Goal: Find specific page/section: Find specific page/section

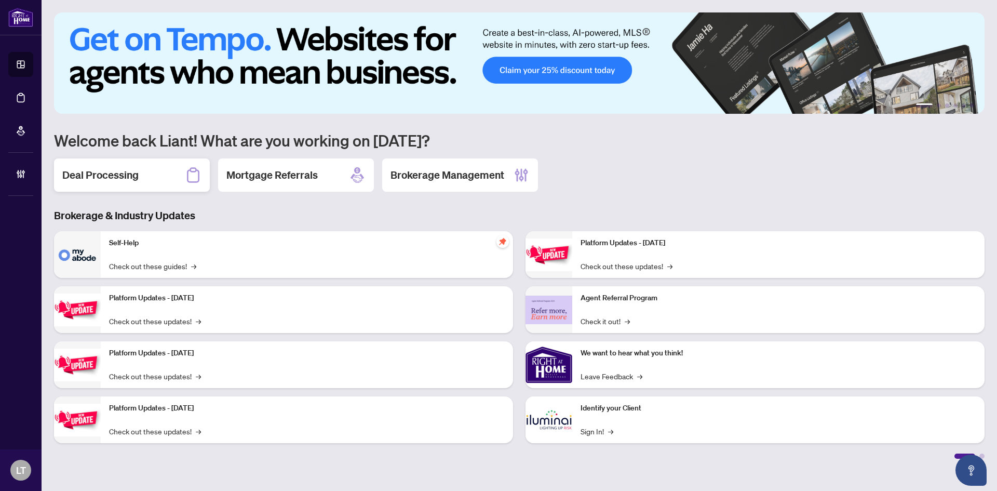
click at [111, 181] on h2 "Deal Processing" at bounding box center [100, 175] width 76 height 15
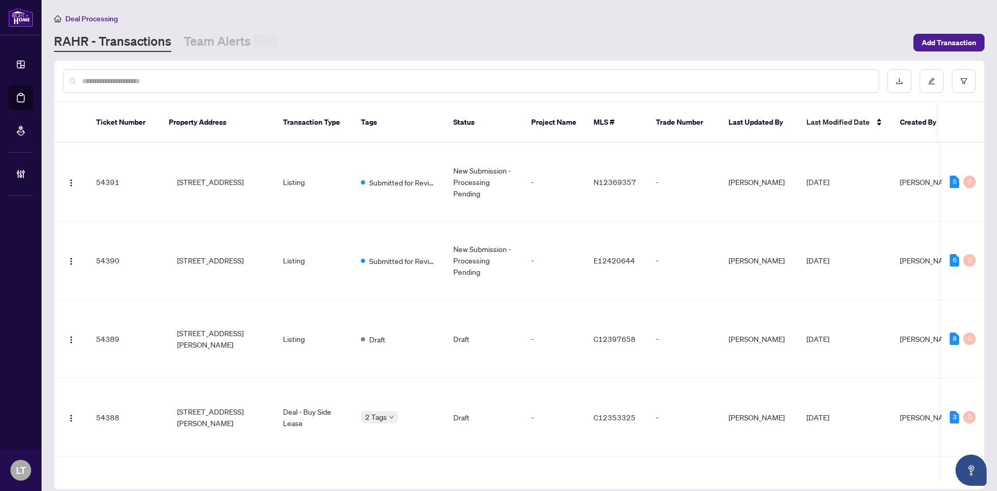
click at [104, 85] on input "text" at bounding box center [476, 80] width 789 height 11
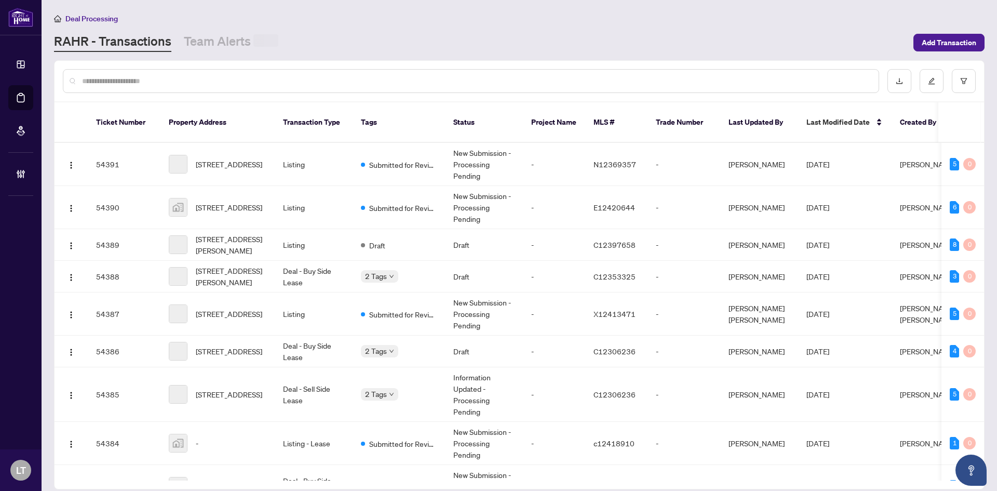
click at [109, 78] on input "text" at bounding box center [476, 80] width 789 height 11
click at [112, 80] on input "text" at bounding box center [476, 80] width 789 height 11
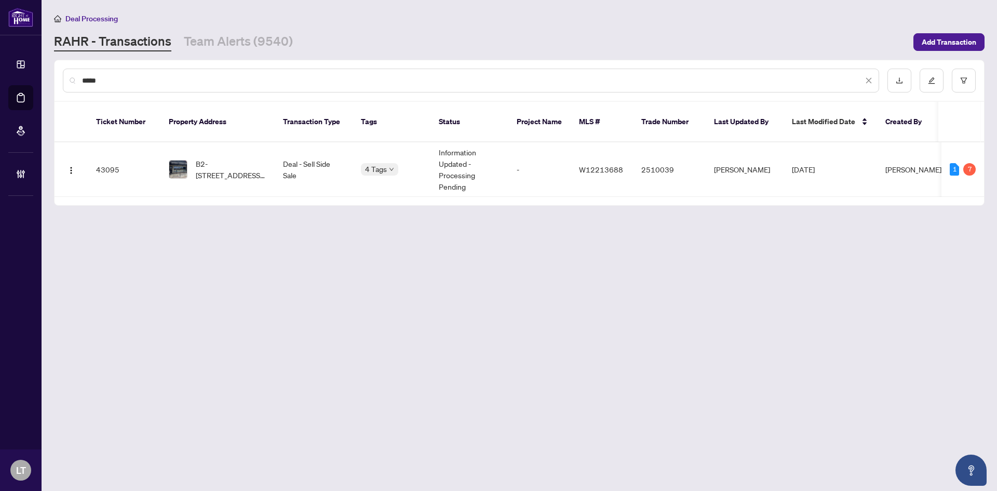
type input "*****"
click at [236, 158] on span "B2-[STREET_ADDRESS][PERSON_NAME]" at bounding box center [231, 169] width 71 height 23
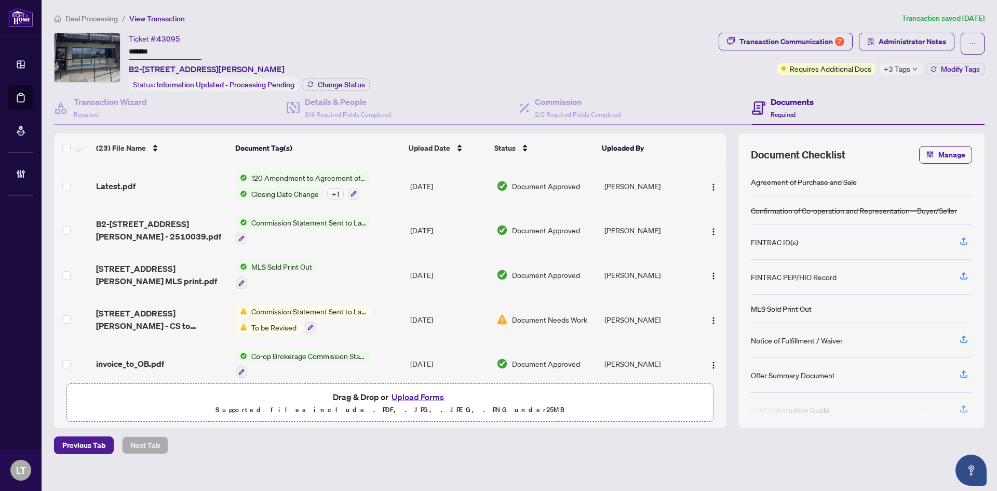
scroll to position [337, 0]
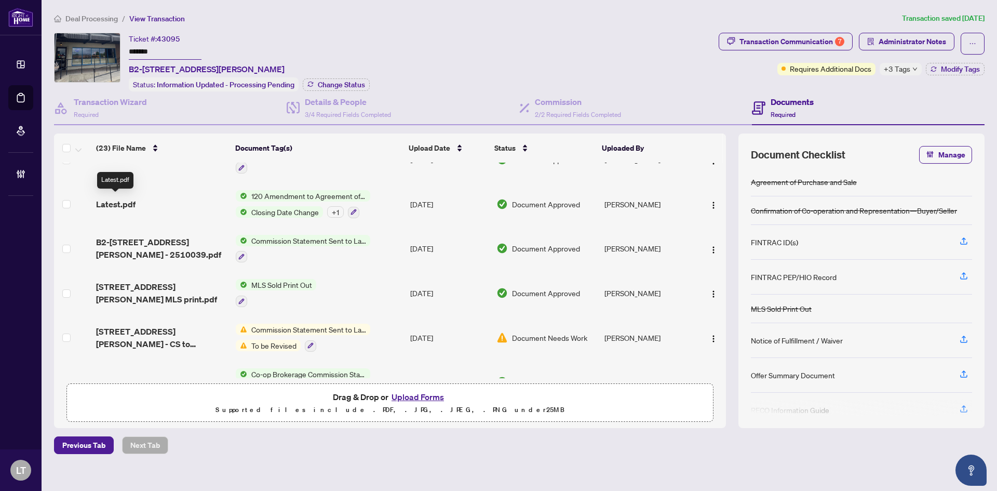
click at [126, 200] on span "Latest.pdf" at bounding box center [115, 204] width 39 height 12
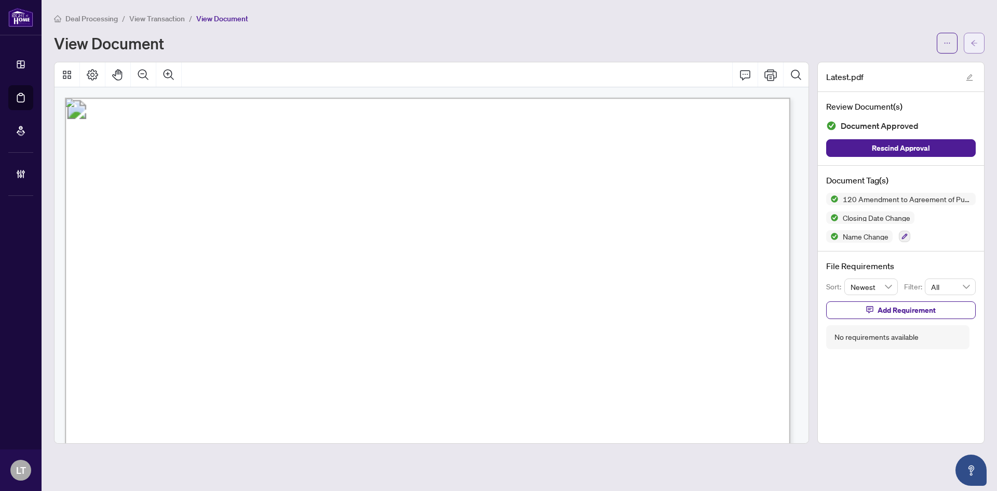
click at [975, 50] on span "button" at bounding box center [974, 43] width 7 height 17
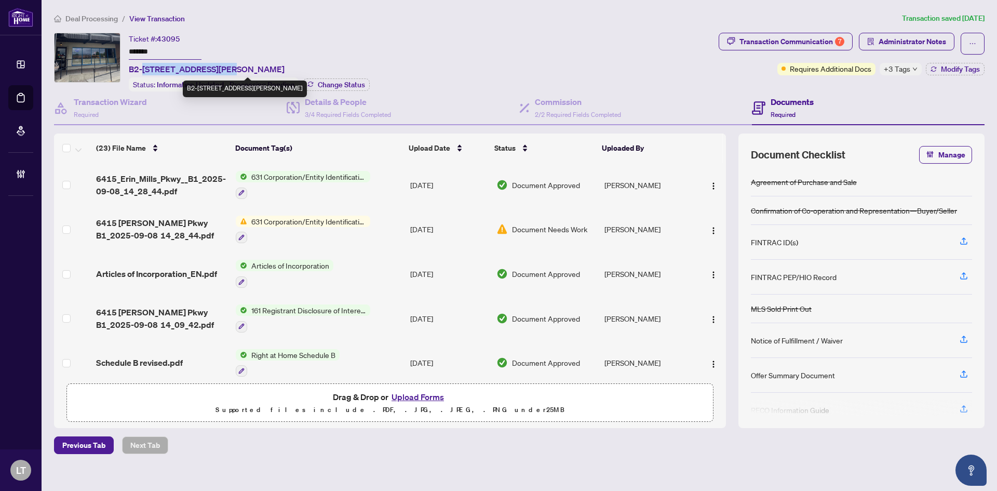
drag, startPoint x: 142, startPoint y: 67, endPoint x: 219, endPoint y: 66, distance: 76.9
click at [219, 66] on span "B2-[STREET_ADDRESS][PERSON_NAME]" at bounding box center [207, 69] width 156 height 12
copy span "[STREET_ADDRESS][PERSON_NAME]"
click at [969, 43] on icon "ellipsis" at bounding box center [972, 43] width 7 height 7
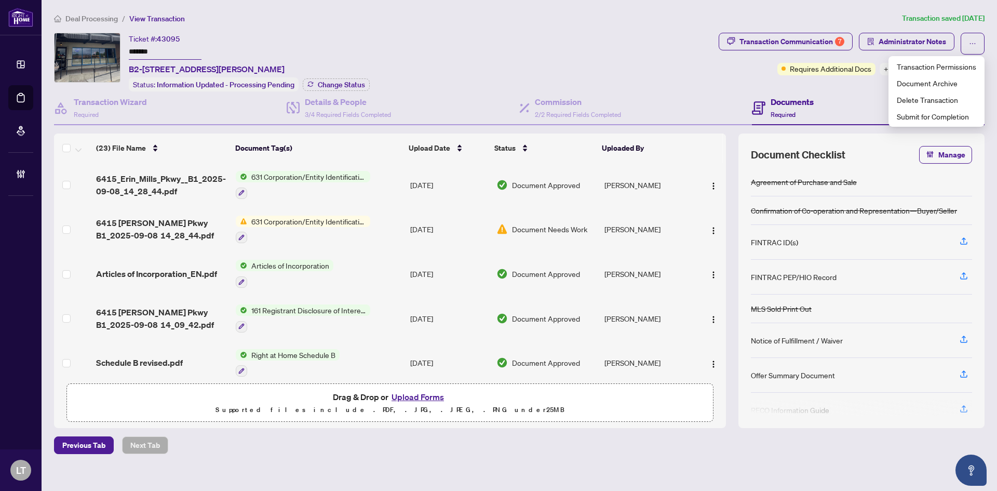
click at [82, 14] on span "Deal Processing" at bounding box center [91, 18] width 52 height 9
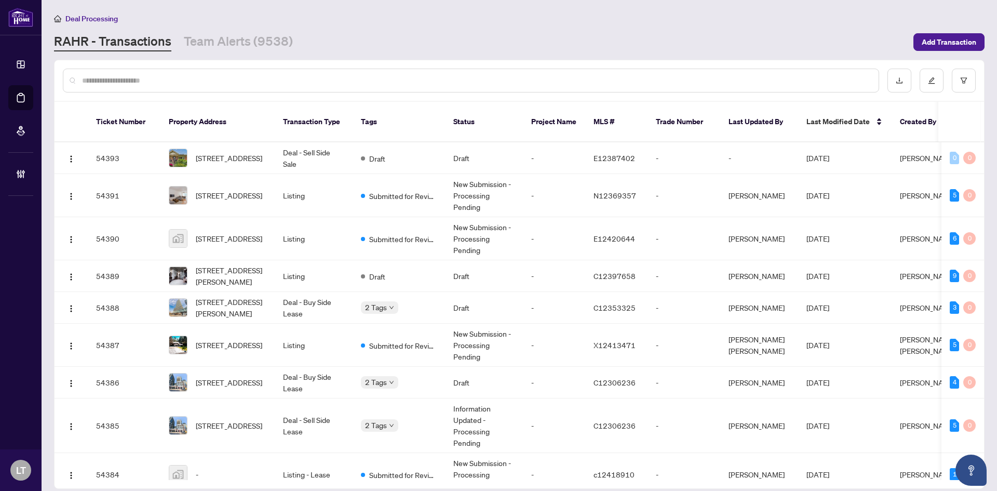
click at [119, 76] on input "text" at bounding box center [476, 80] width 789 height 11
paste input "**********"
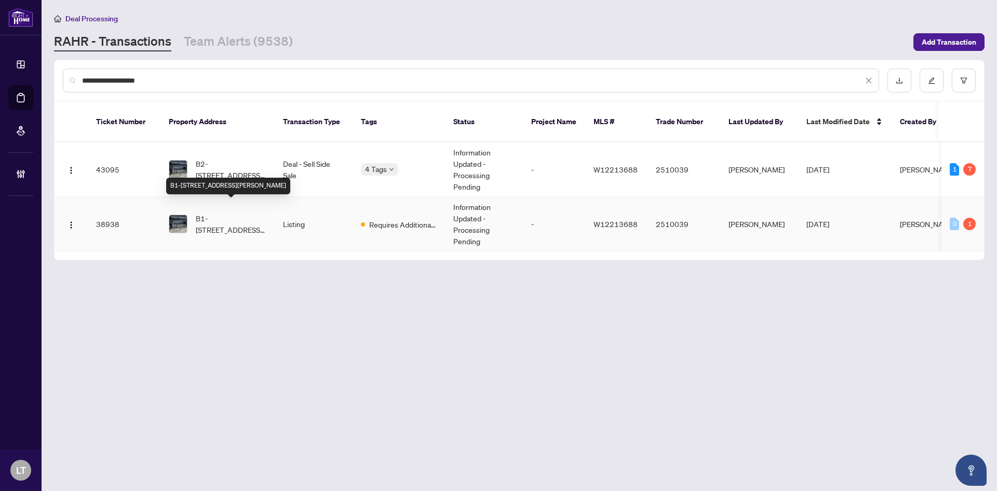
type input "**********"
click at [220, 215] on span "B1-[STREET_ADDRESS][PERSON_NAME]" at bounding box center [231, 223] width 71 height 23
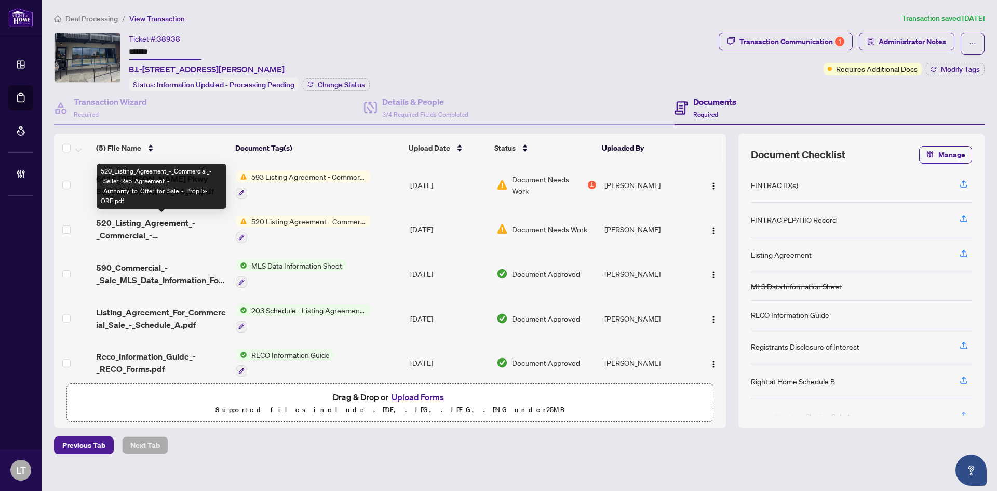
click at [142, 223] on span "520_Listing_Agreement_-_Commercial_-_Seller_Rep_Agreement_-_Authority_to_Offer_…" at bounding box center [161, 229] width 131 height 25
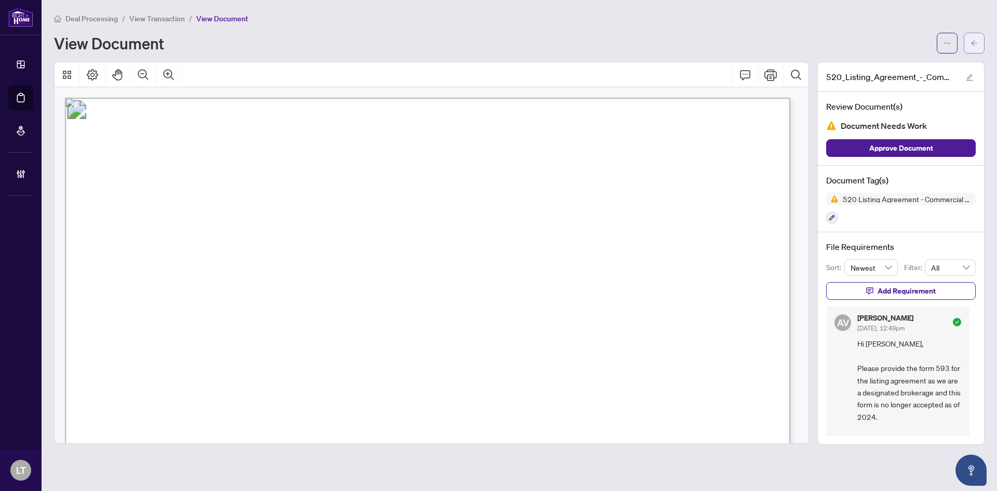
click at [983, 50] on button "button" at bounding box center [974, 43] width 21 height 21
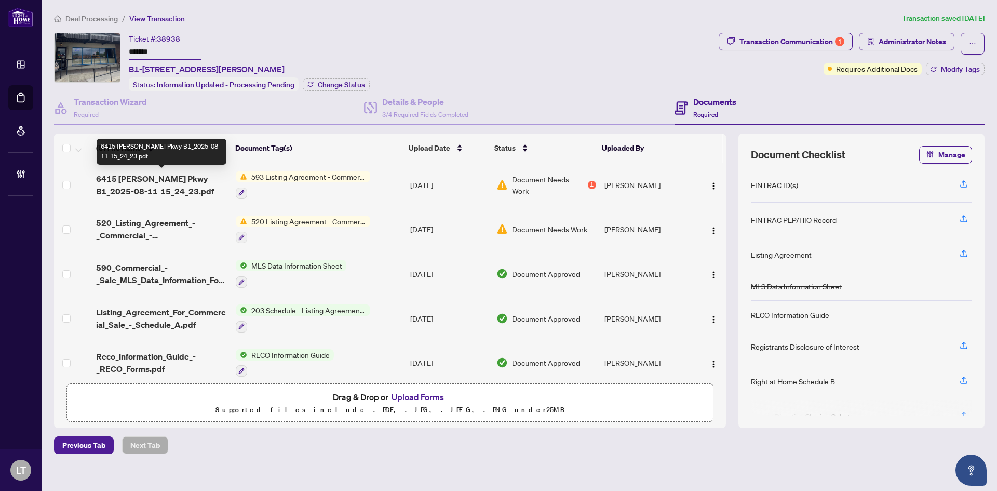
click at [155, 177] on span "6415 [PERSON_NAME] Pkwy B1_2025-08-11 15_24_23.pdf" at bounding box center [161, 184] width 131 height 25
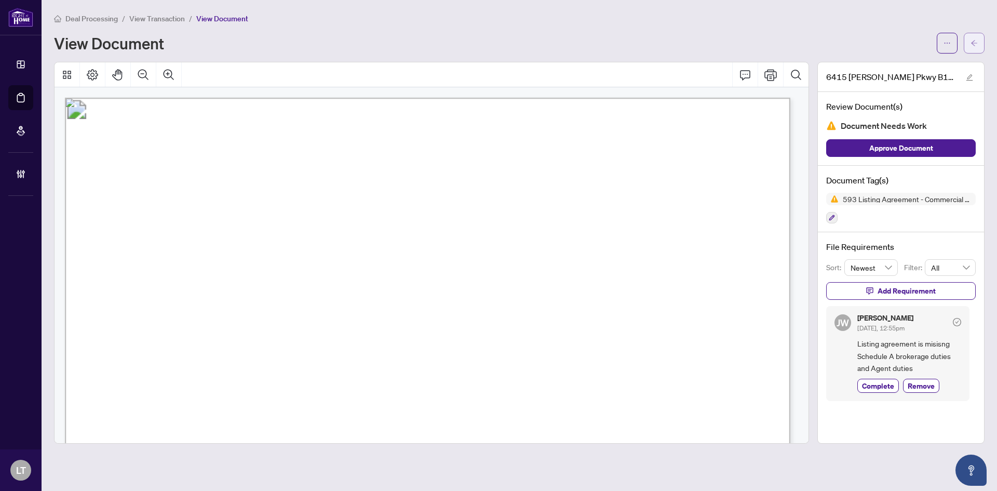
click at [974, 44] on icon "arrow-left" at bounding box center [974, 42] width 7 height 7
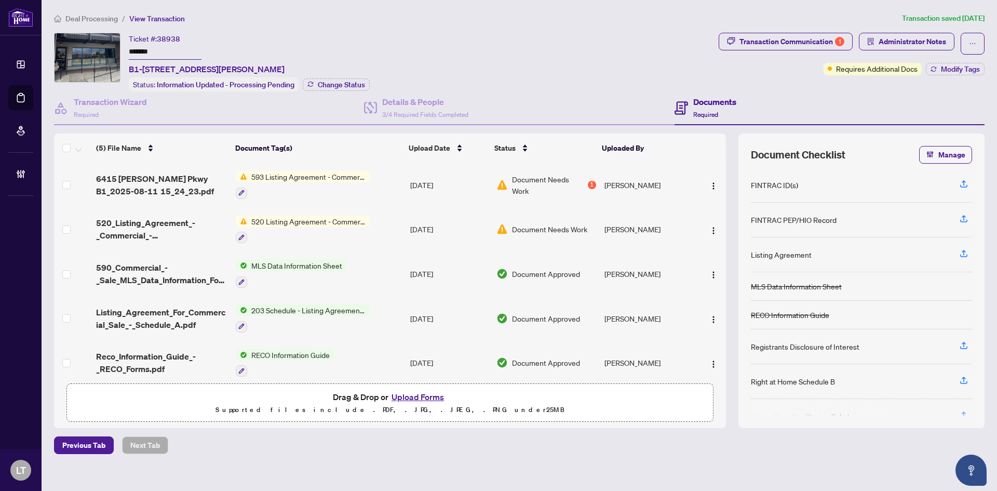
click at [100, 17] on span "Deal Processing" at bounding box center [91, 18] width 52 height 9
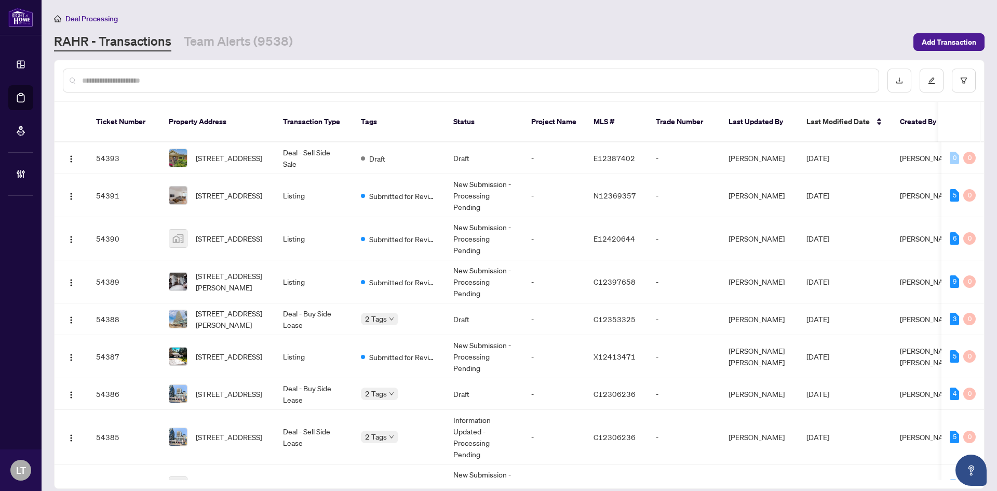
click at [95, 83] on input "text" at bounding box center [476, 80] width 789 height 11
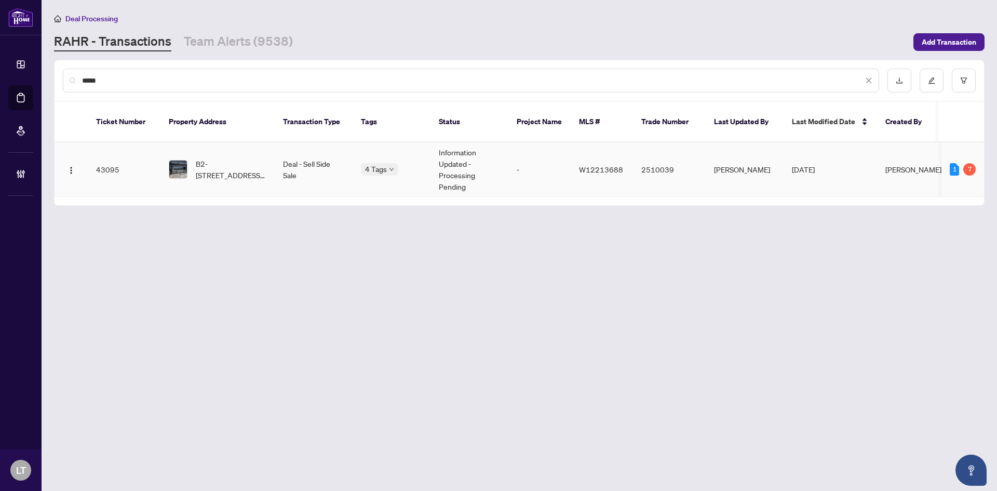
type input "*****"
click at [206, 166] on span "B2-[STREET_ADDRESS][PERSON_NAME]" at bounding box center [231, 169] width 71 height 23
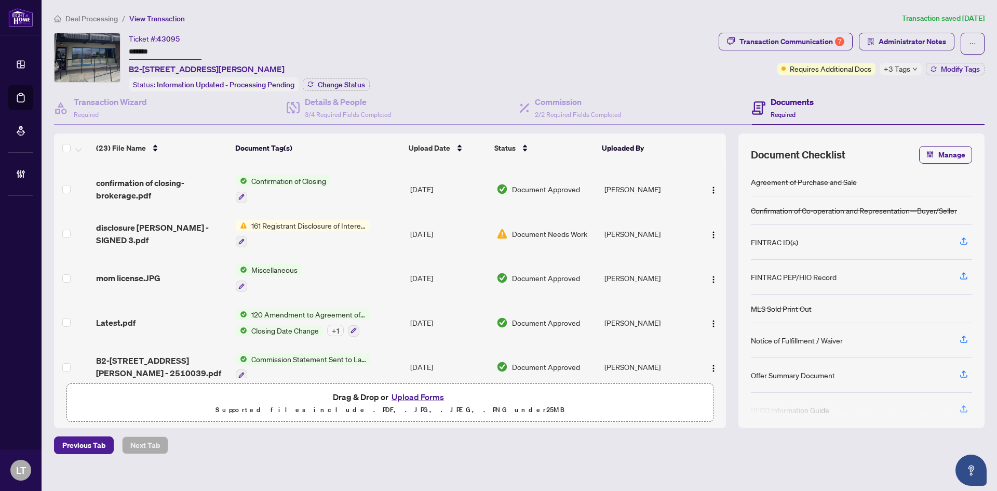
scroll to position [238, 0]
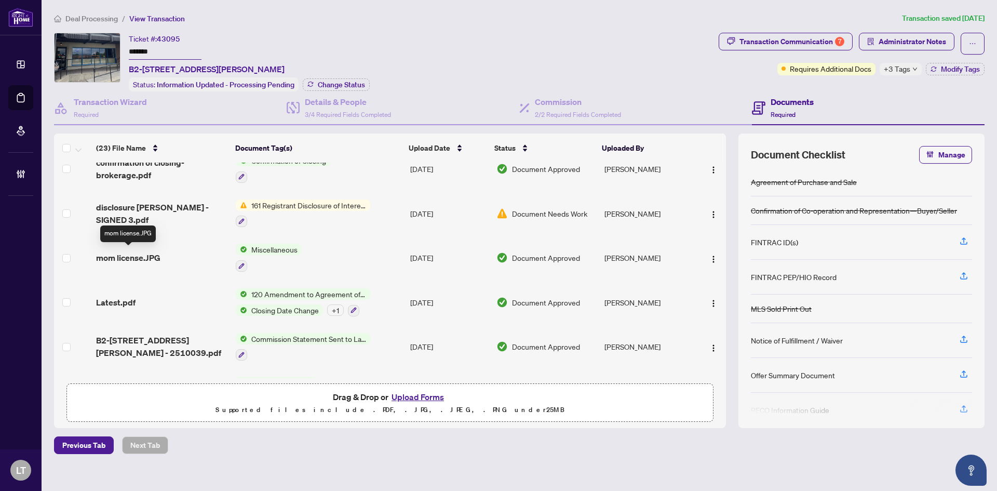
click at [117, 256] on span "mom license.JPG" at bounding box center [128, 257] width 64 height 12
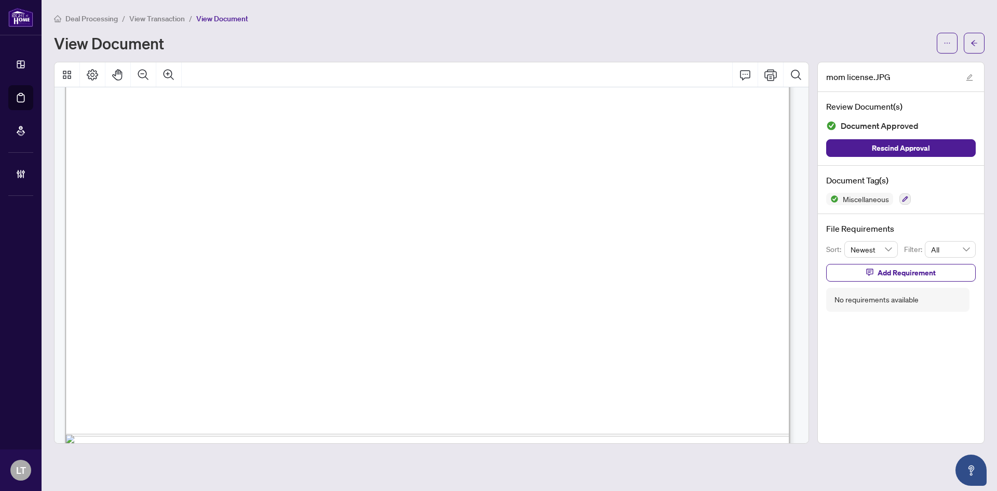
scroll to position [468, 0]
click at [983, 39] on button "button" at bounding box center [974, 43] width 21 height 21
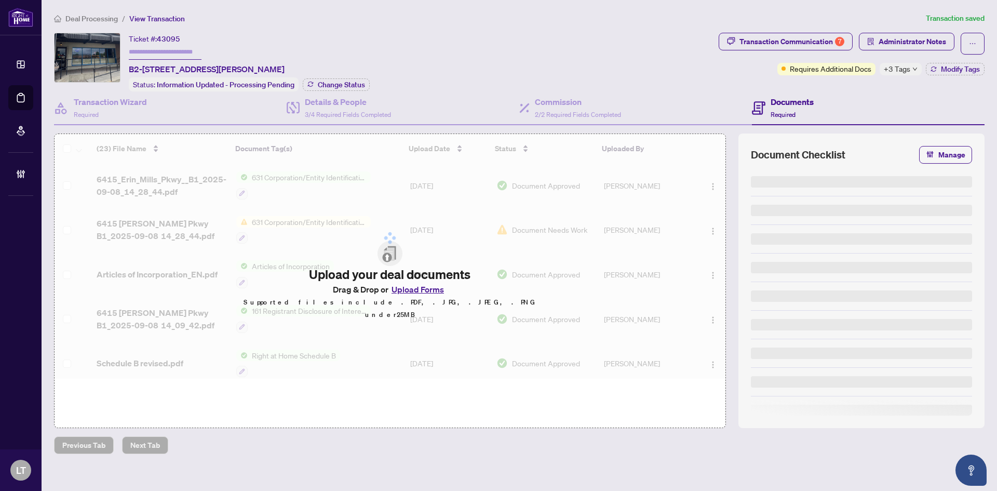
type input "*******"
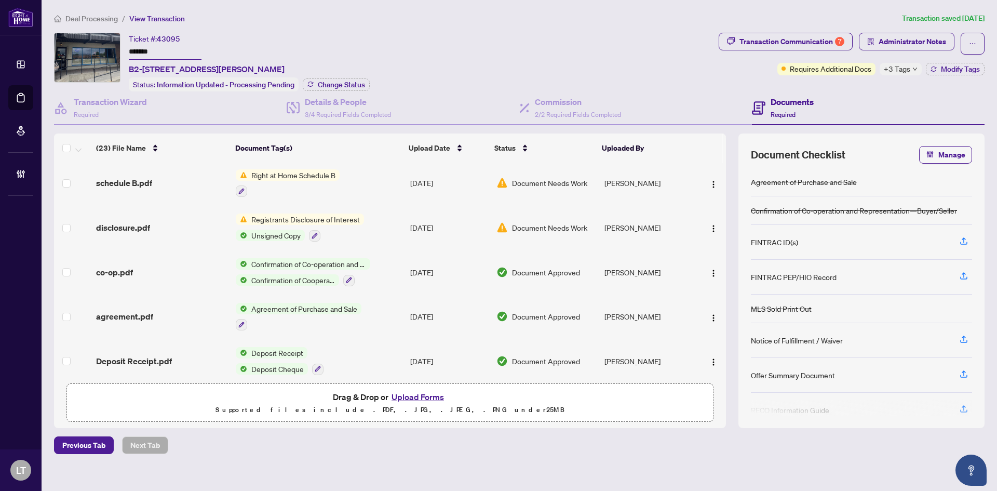
scroll to position [804, 0]
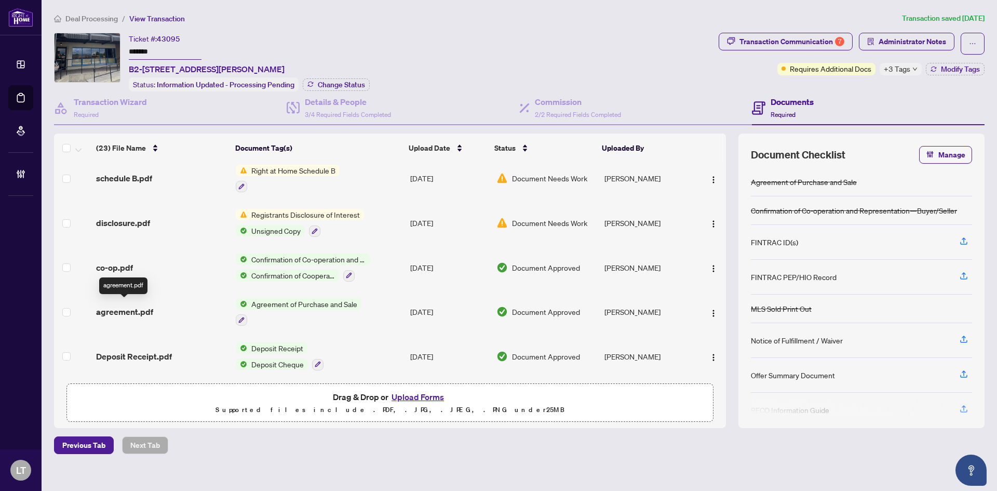
click at [141, 305] on span "agreement.pdf" at bounding box center [124, 311] width 57 height 12
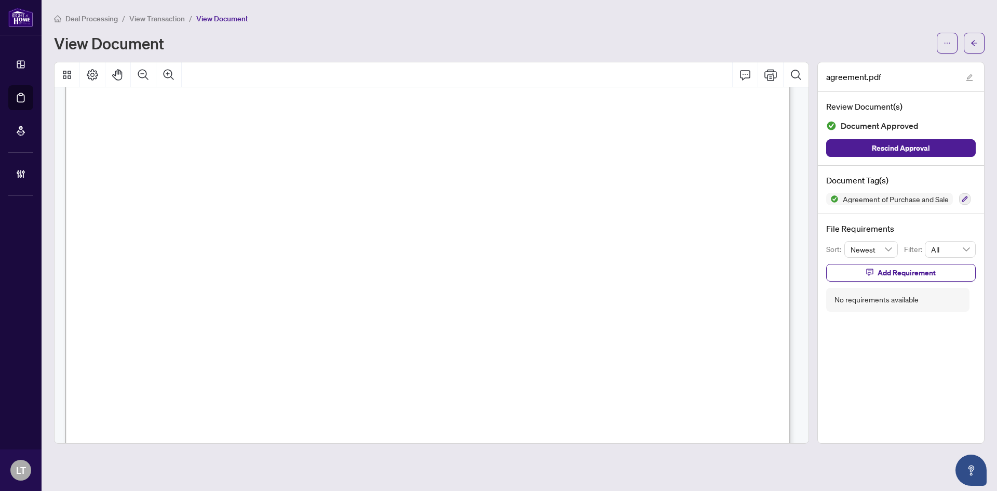
scroll to position [6382, 0]
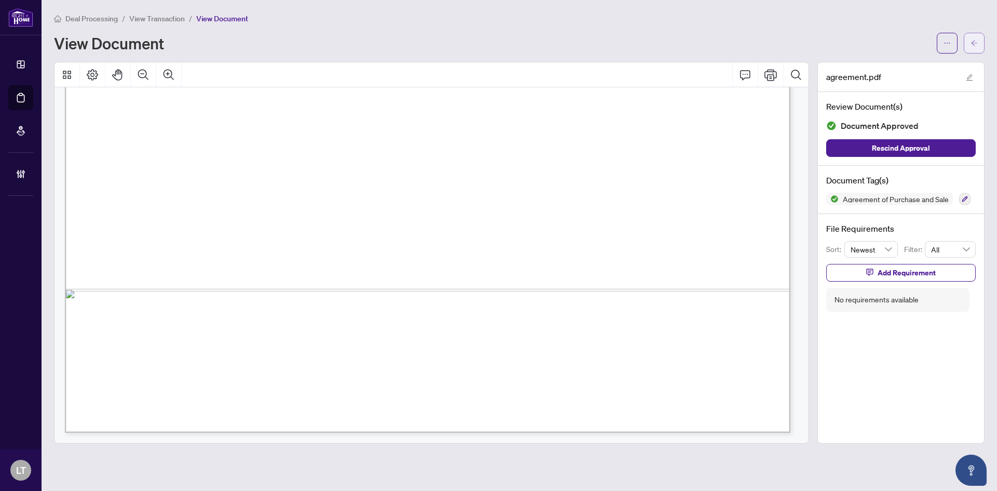
click at [977, 45] on icon "arrow-left" at bounding box center [974, 42] width 7 height 7
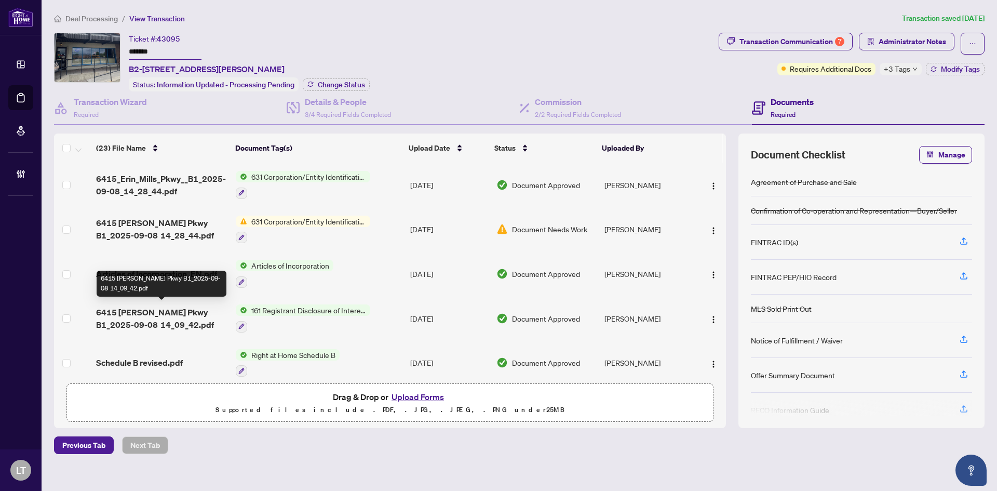
scroll to position [104, 0]
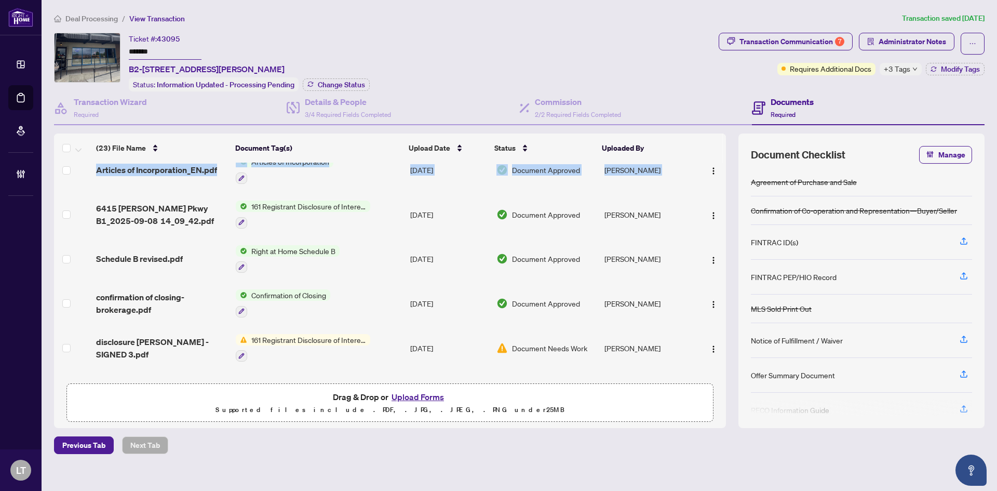
drag, startPoint x: 723, startPoint y: 185, endPoint x: 726, endPoint y: 258, distance: 73.3
click at [724, 278] on div "6415_Erin_Mills_Pkwy__B1_2025-09-08_14_28_44.pdf 631 Corporation/Entity Identif…" at bounding box center [390, 271] width 672 height 216
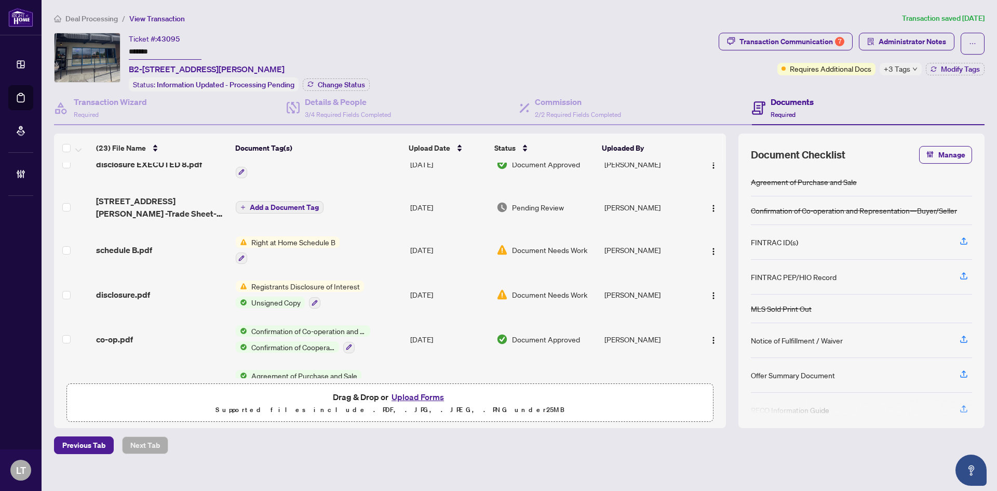
scroll to position [804, 0]
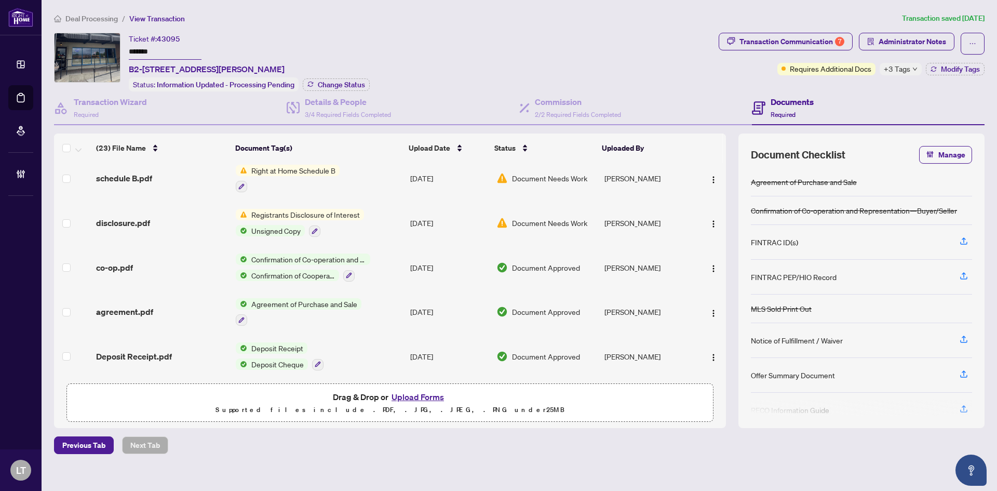
click at [138, 334] on td "Deposit Receipt.pdf" at bounding box center [162, 356] width 140 height 45
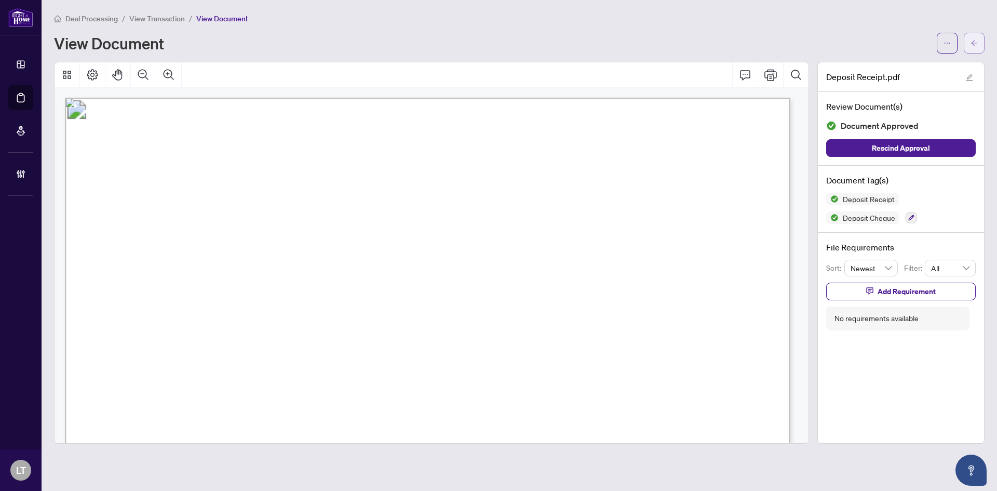
click at [980, 41] on button "button" at bounding box center [974, 43] width 21 height 21
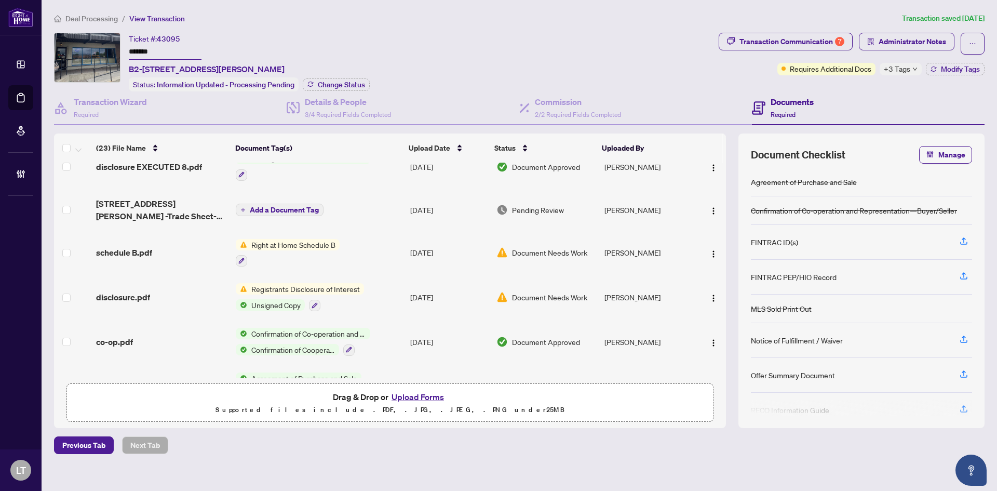
scroll to position [804, 0]
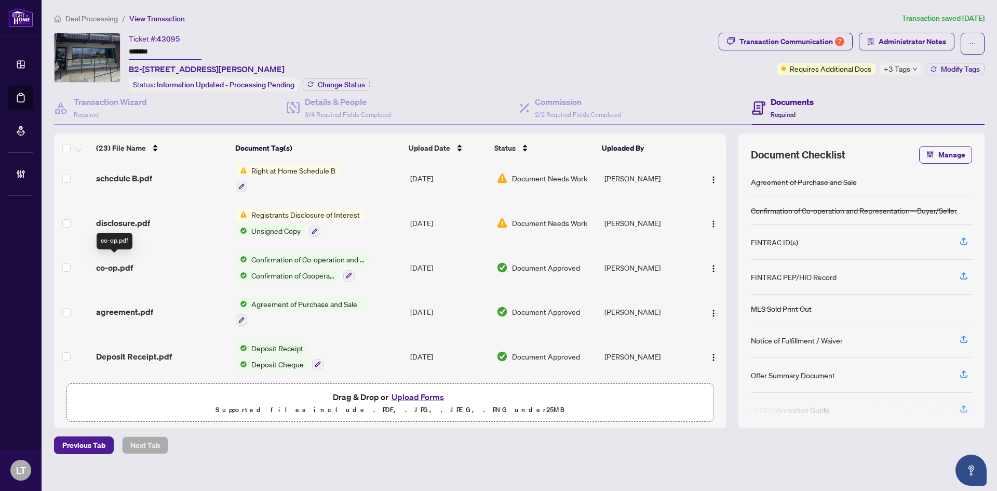
click at [129, 263] on span "co-op.pdf" at bounding box center [114, 267] width 37 height 12
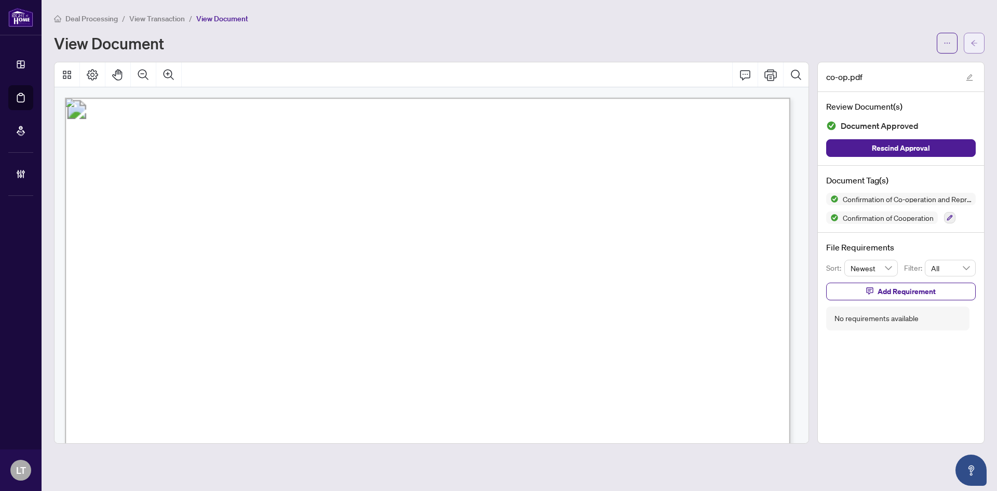
click at [973, 47] on span "button" at bounding box center [974, 43] width 7 height 17
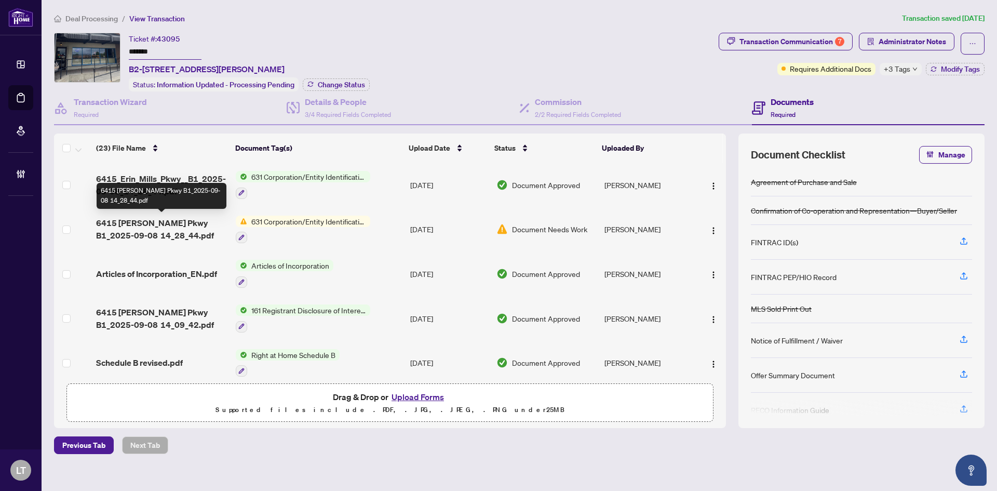
click at [153, 234] on span "6415 [PERSON_NAME] Pkwy B1_2025-09-08 14_28_44.pdf" at bounding box center [161, 229] width 131 height 25
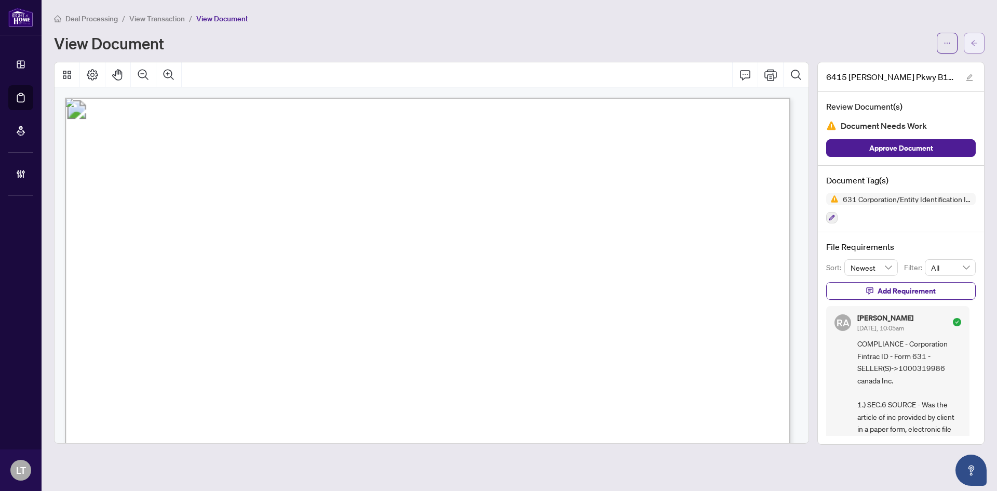
click at [981, 42] on button "button" at bounding box center [974, 43] width 21 height 21
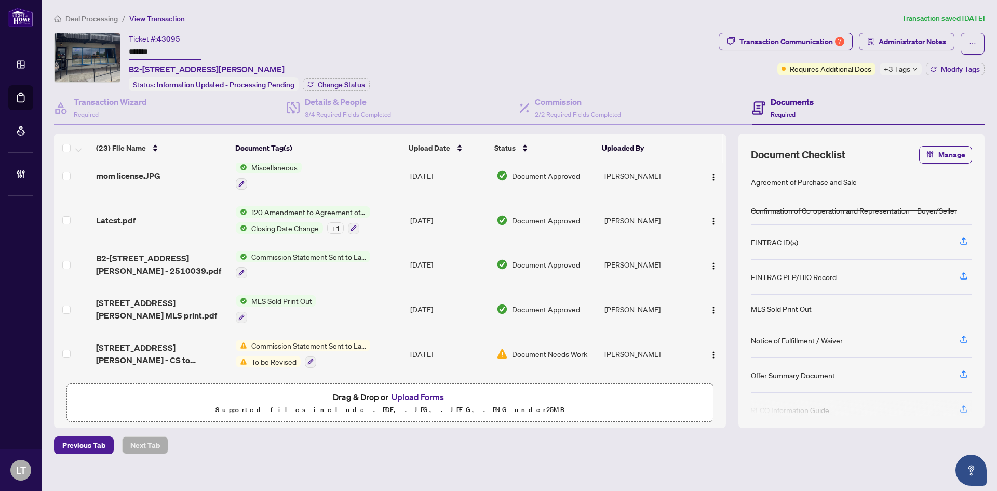
scroll to position [416, 0]
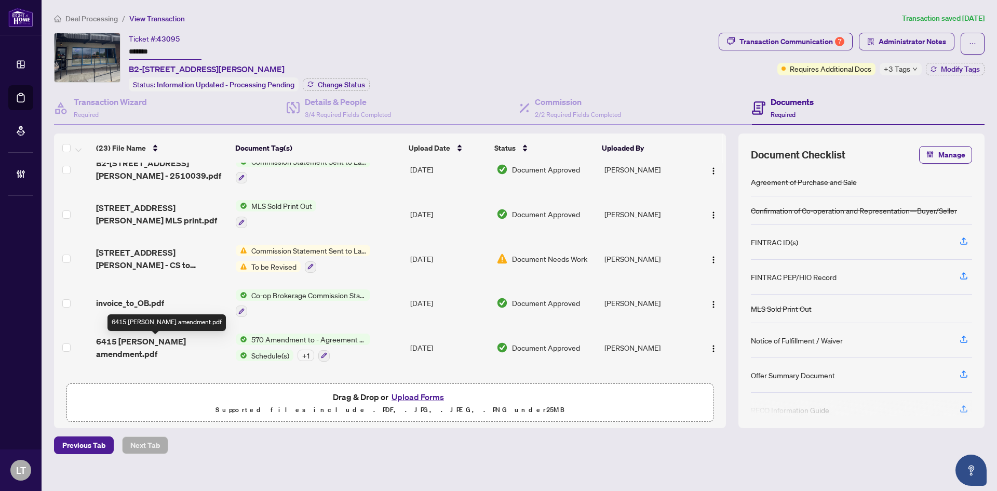
click at [156, 342] on span "6415 [PERSON_NAME] amendment.pdf" at bounding box center [161, 347] width 131 height 25
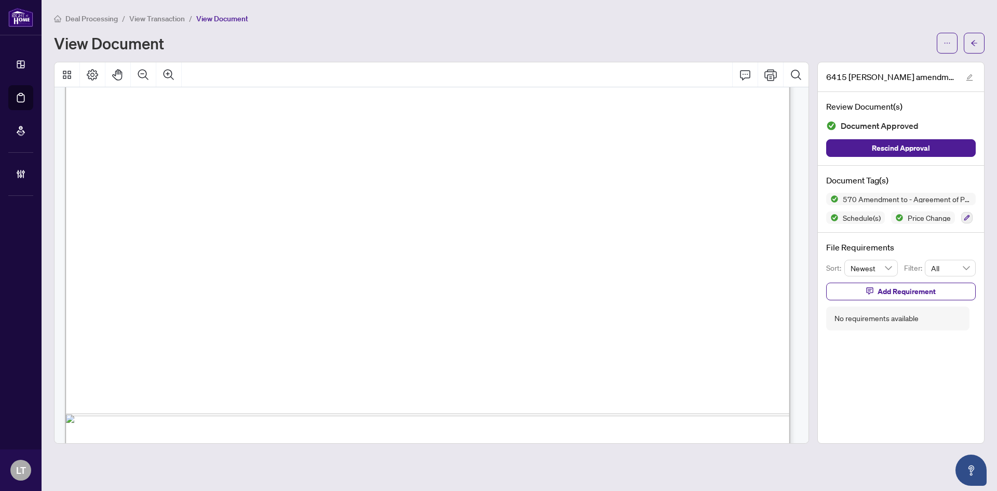
scroll to position [1398, 0]
click at [968, 49] on button "button" at bounding box center [974, 43] width 21 height 21
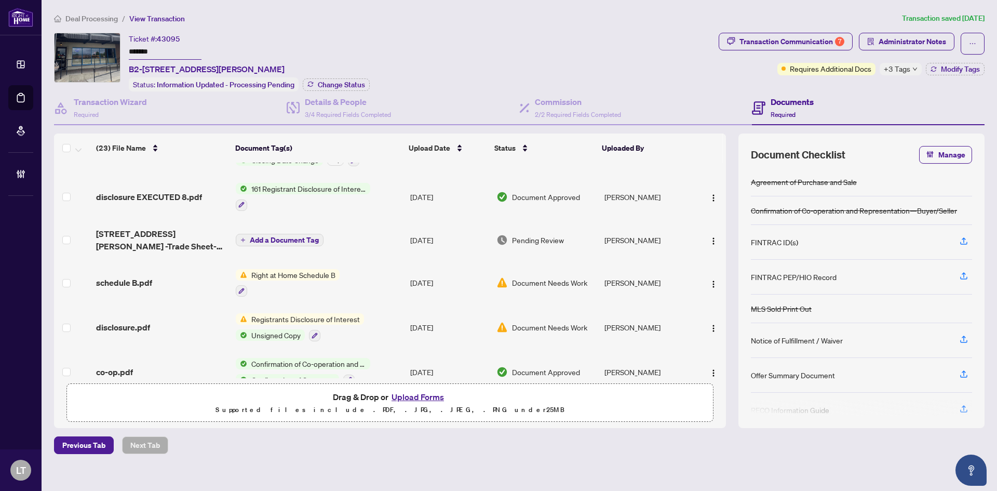
scroll to position [804, 0]
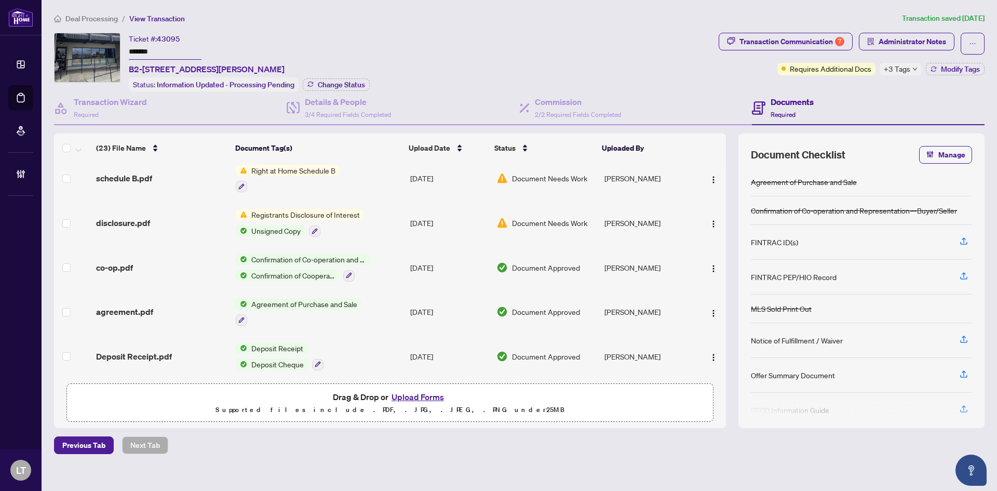
click at [159, 305] on div "agreement.pdf" at bounding box center [161, 311] width 131 height 12
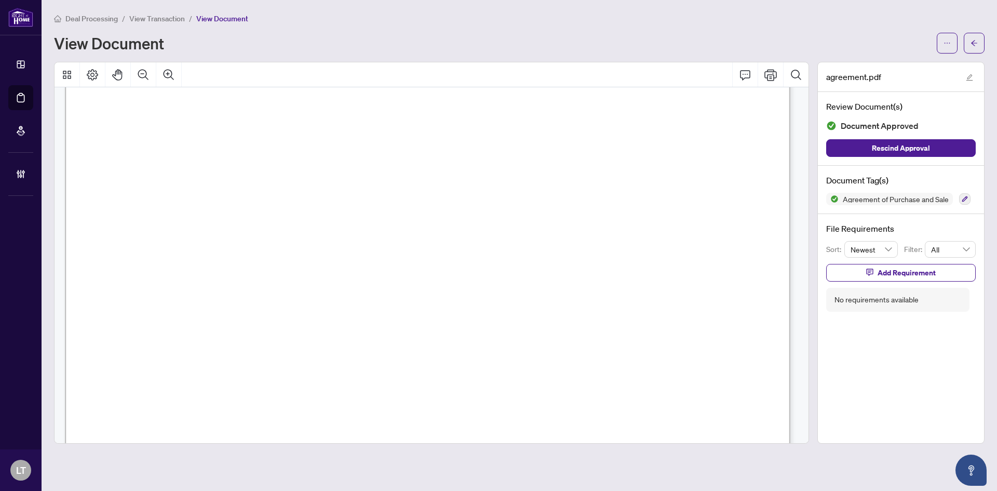
scroll to position [5095, 0]
click at [969, 49] on button "button" at bounding box center [974, 43] width 21 height 21
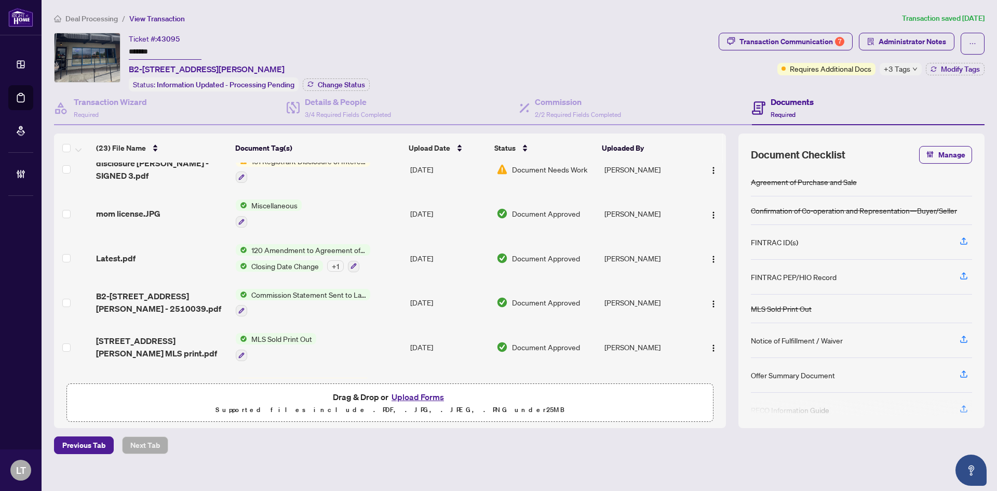
scroll to position [286, 0]
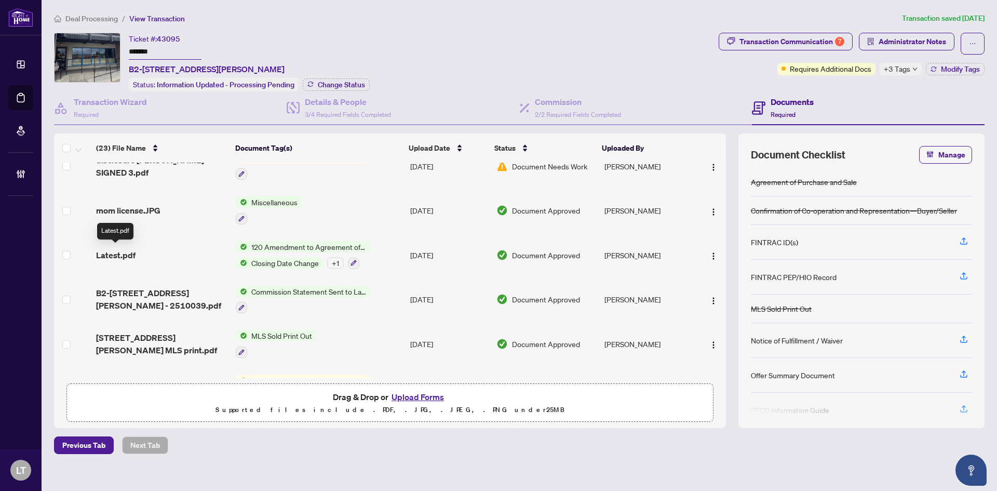
click at [118, 249] on span "Latest.pdf" at bounding box center [115, 255] width 39 height 12
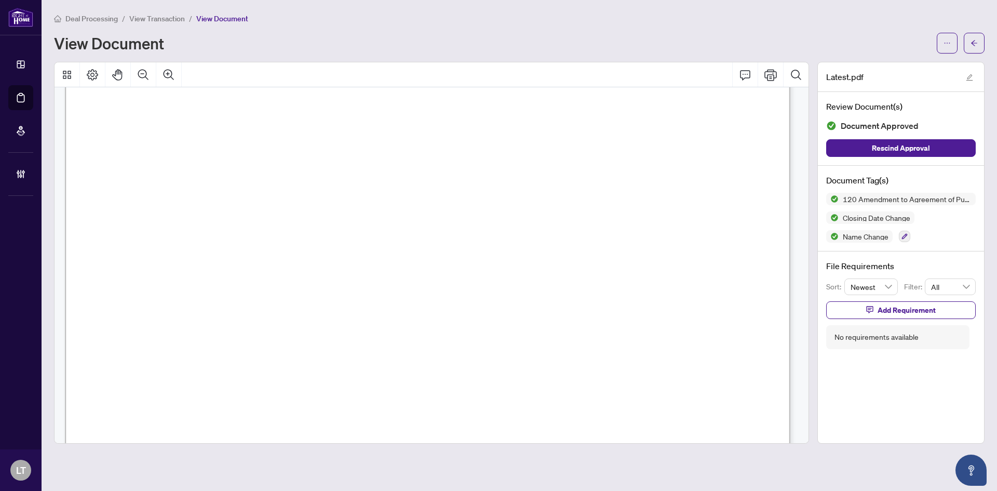
scroll to position [1309, 0]
click at [973, 46] on icon "arrow-left" at bounding box center [974, 42] width 7 height 7
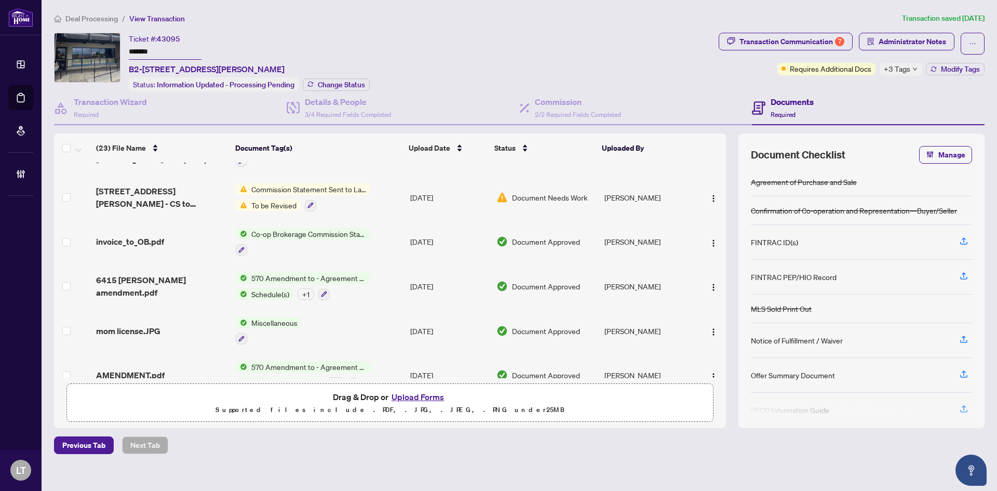
scroll to position [491, 0]
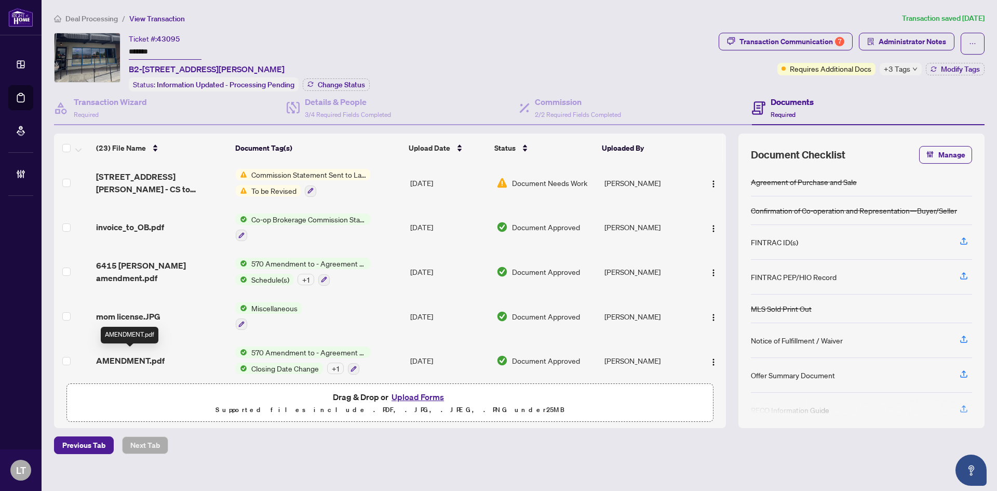
click at [146, 357] on span "AMENDMENT.pdf" at bounding box center [130, 360] width 69 height 12
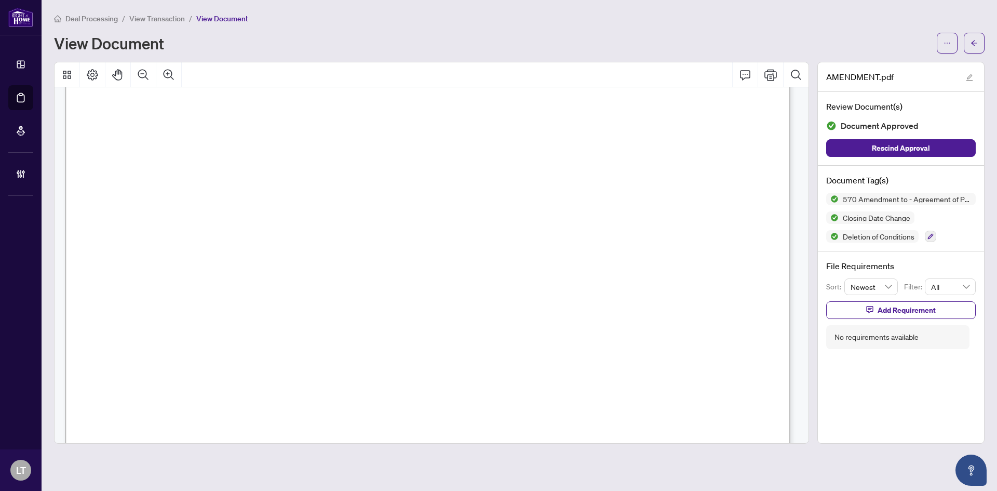
scroll to position [1388, 0]
click at [974, 40] on icon "arrow-left" at bounding box center [974, 42] width 7 height 7
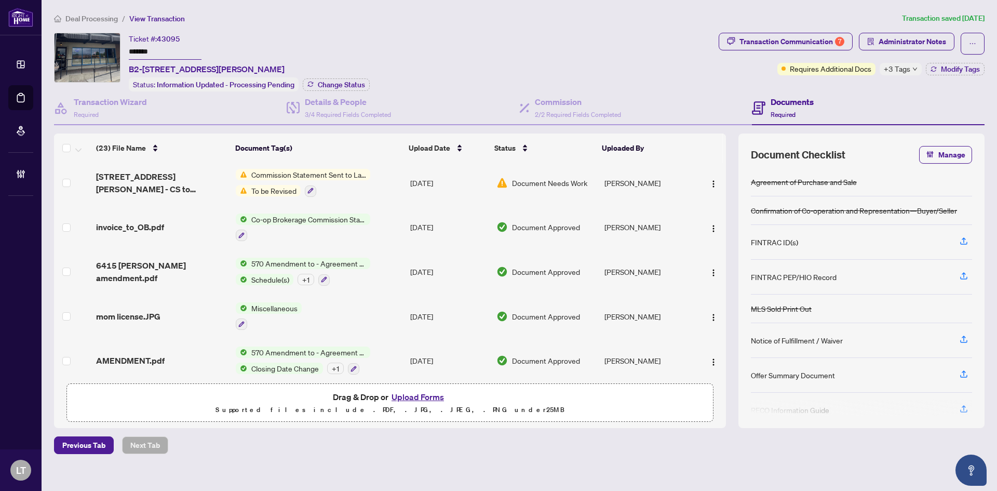
scroll to position [494, 0]
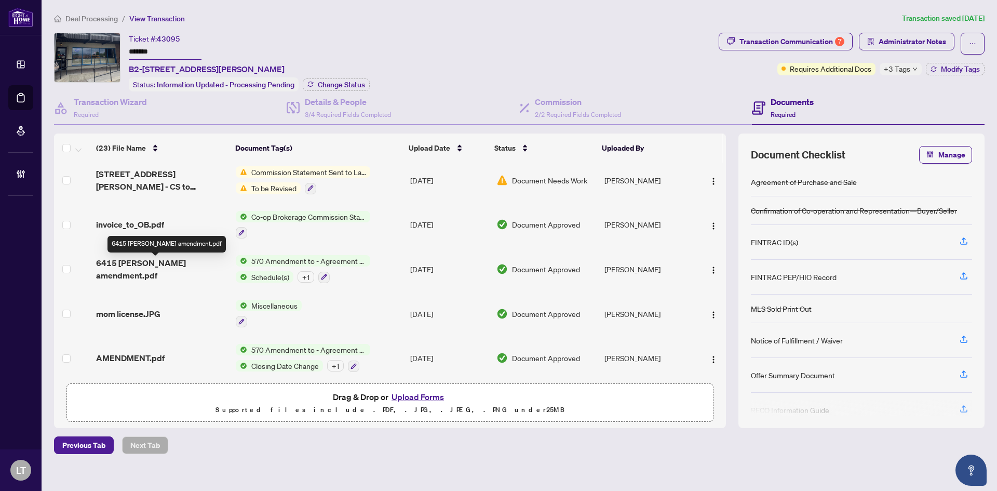
click at [184, 265] on span "6415 [PERSON_NAME] amendment.pdf" at bounding box center [161, 269] width 131 height 25
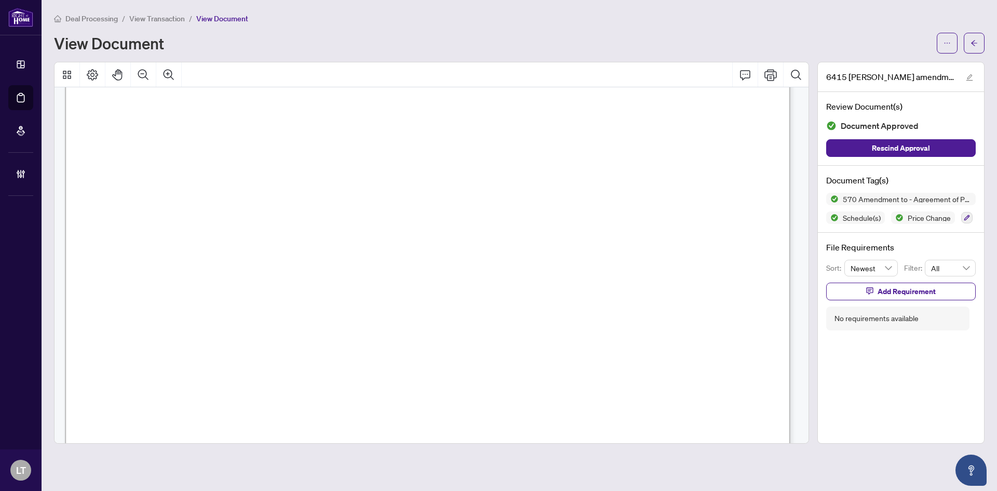
scroll to position [400, 0]
click at [971, 39] on icon "arrow-left" at bounding box center [974, 42] width 7 height 7
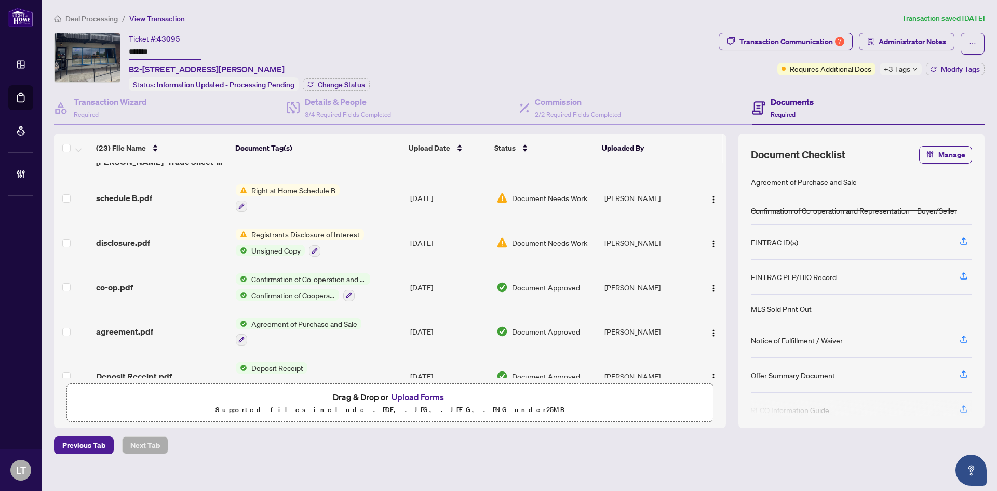
scroll to position [804, 0]
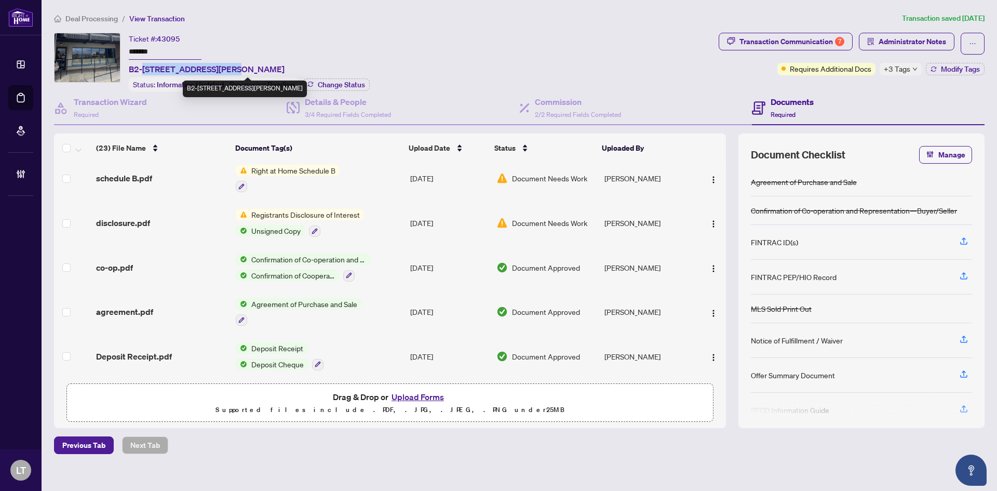
drag, startPoint x: 143, startPoint y: 67, endPoint x: 220, endPoint y: 68, distance: 76.9
click at [220, 68] on span "B2-[STREET_ADDRESS][PERSON_NAME]" at bounding box center [207, 69] width 156 height 12
copy span "[STREET_ADDRESS][PERSON_NAME]"
click at [81, 30] on div "Deal Processing / View Transaction Transaction saved [DATE] Ticket #: 43095 ***…" at bounding box center [519, 233] width 939 height 442
click at [82, 16] on span "Deal Processing" at bounding box center [91, 18] width 52 height 9
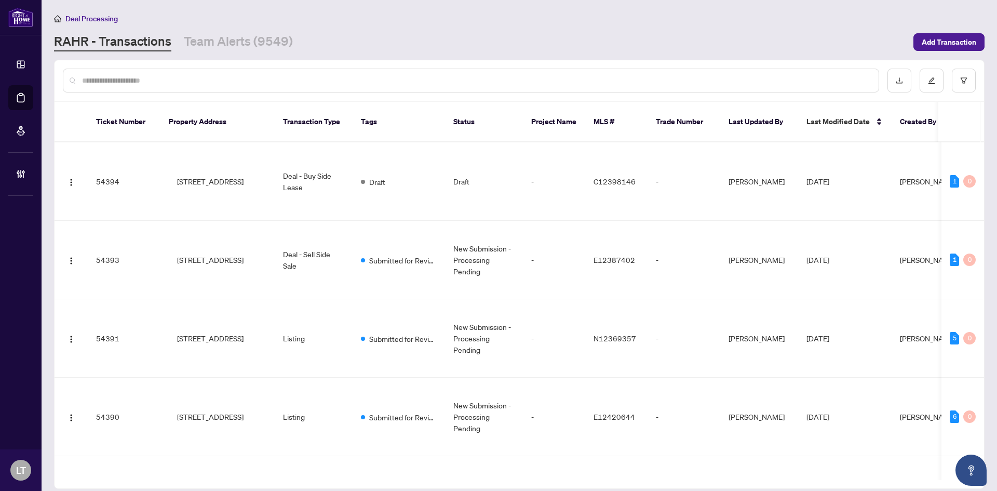
click at [137, 80] on input "text" at bounding box center [476, 80] width 789 height 11
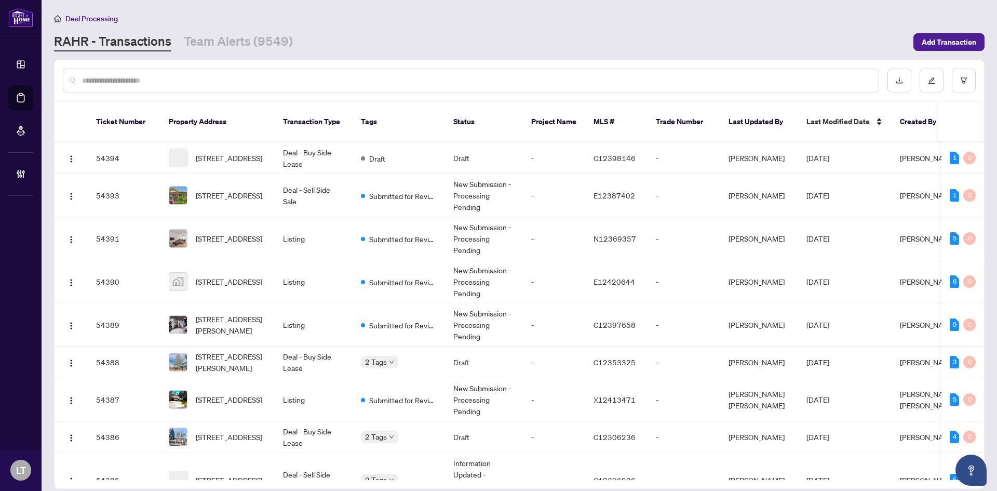
paste input "**********"
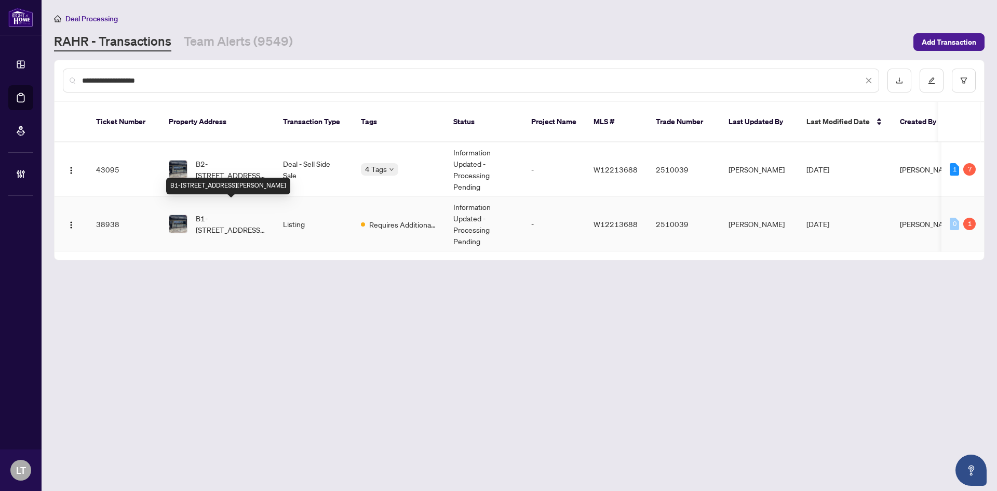
type input "**********"
click at [236, 212] on span "B1-[STREET_ADDRESS][PERSON_NAME]" at bounding box center [231, 223] width 71 height 23
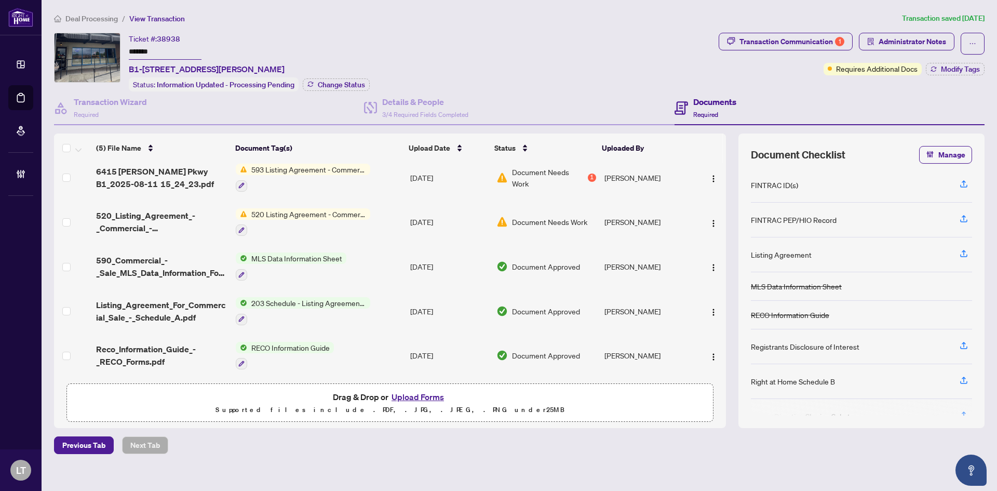
scroll to position [9, 0]
click at [113, 21] on span "Deal Processing" at bounding box center [91, 18] width 52 height 9
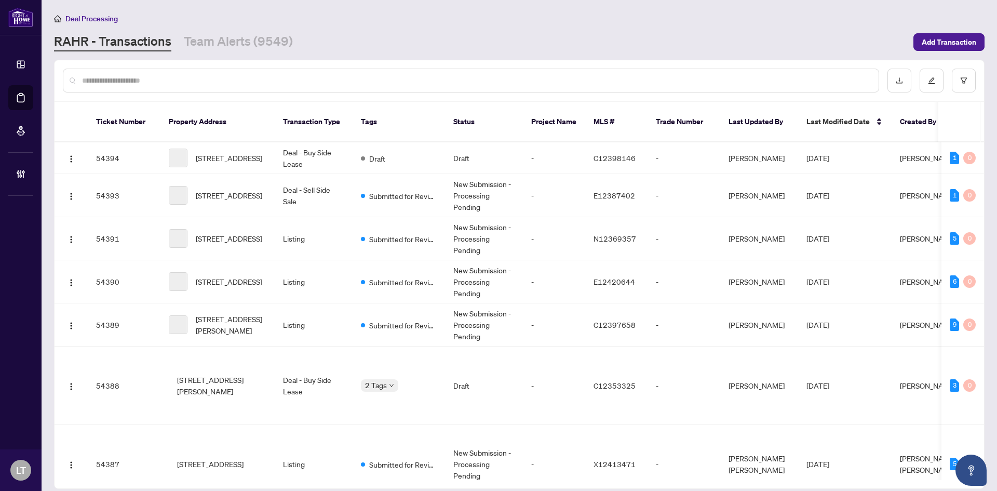
click at [119, 79] on input "text" at bounding box center [476, 80] width 789 height 11
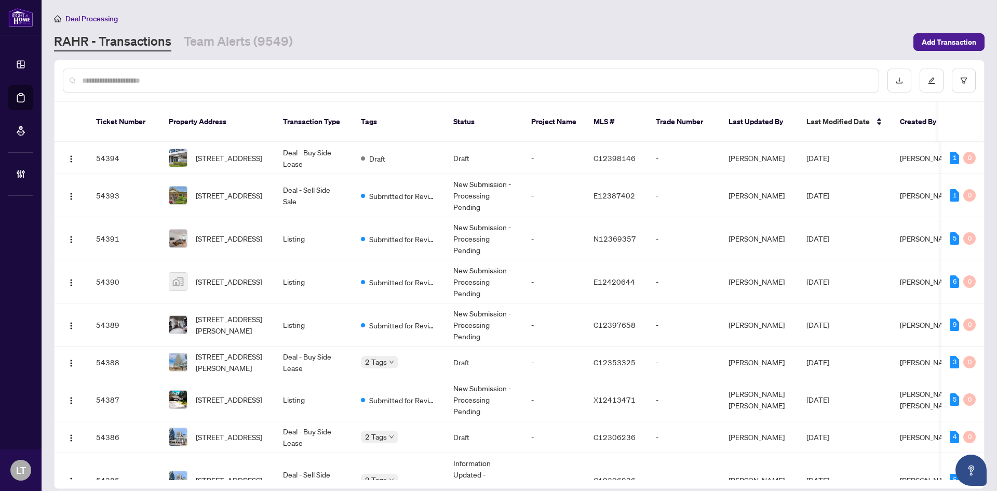
paste input "**********"
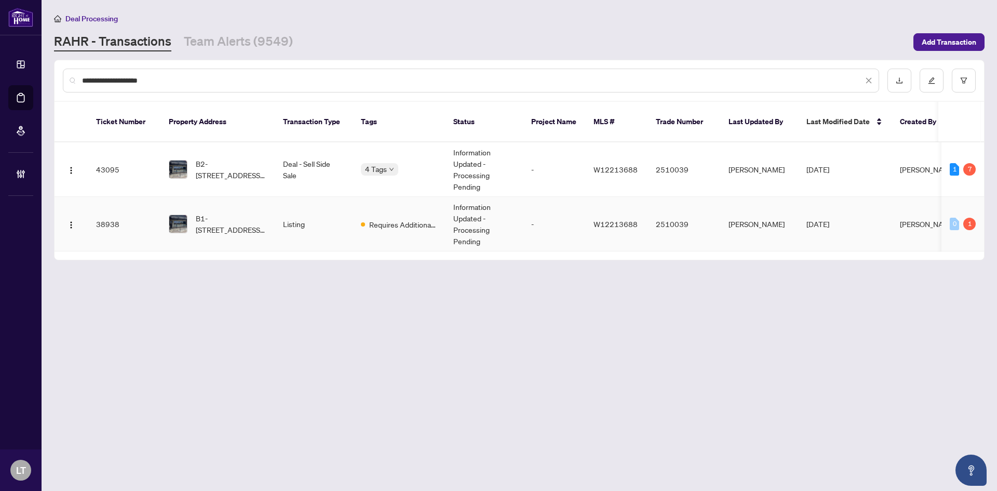
type input "**********"
click at [233, 163] on span "B2-[STREET_ADDRESS][PERSON_NAME]" at bounding box center [231, 169] width 71 height 23
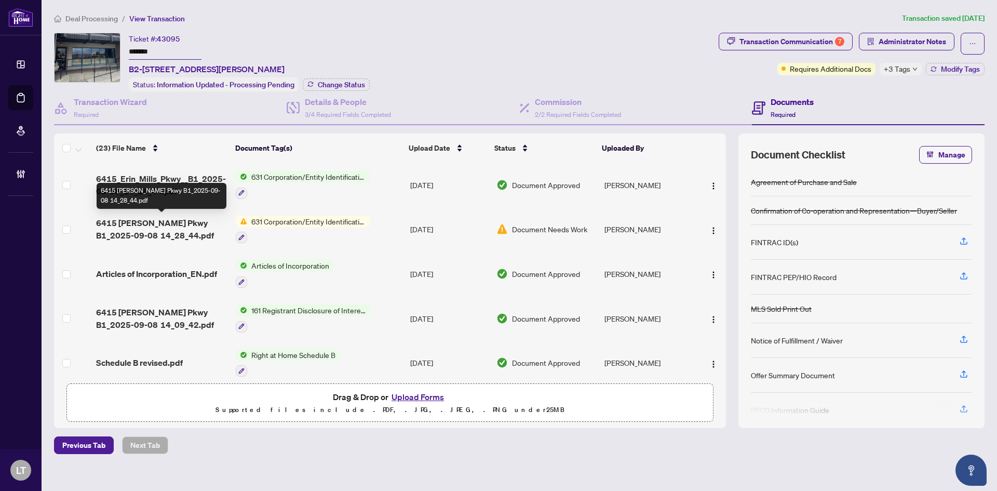
click at [168, 227] on span "6415 [PERSON_NAME] Pkwy B1_2025-09-08 14_28_44.pdf" at bounding box center [161, 229] width 131 height 25
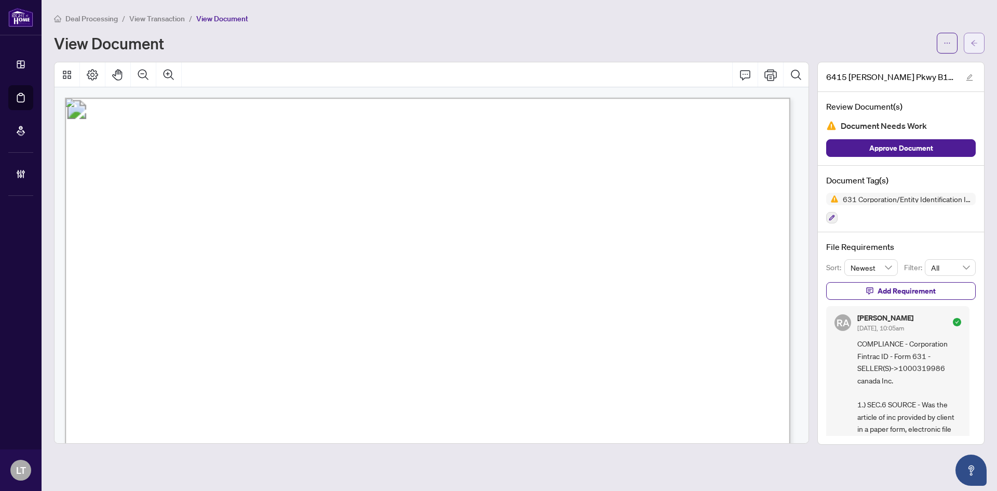
click at [967, 43] on button "button" at bounding box center [974, 43] width 21 height 21
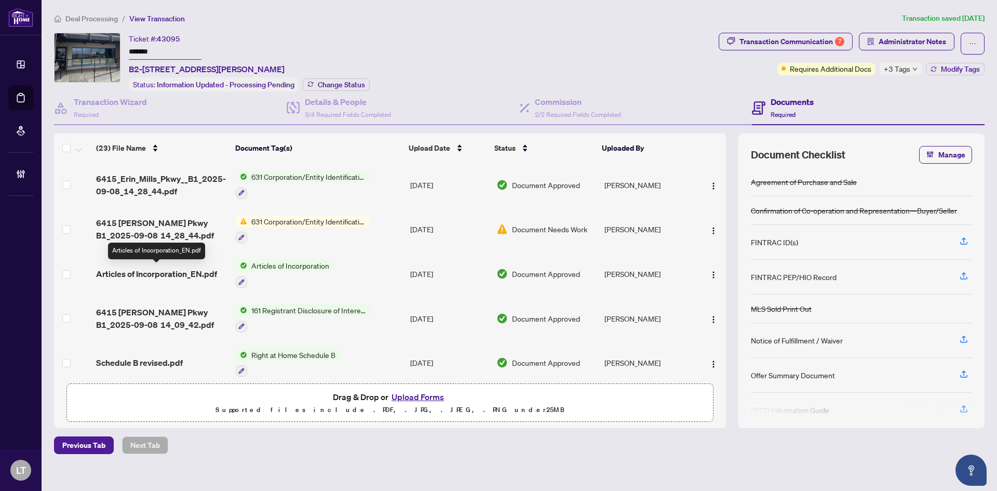
click at [177, 271] on span "Articles of Incorporation_EN.pdf" at bounding box center [156, 274] width 121 height 12
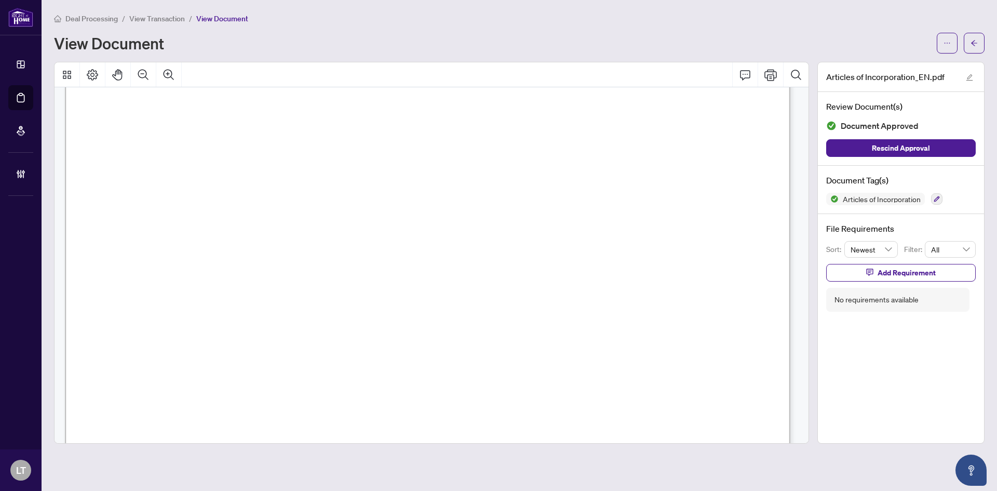
scroll to position [208, 0]
click at [84, 18] on span "Deal Processing" at bounding box center [91, 18] width 52 height 9
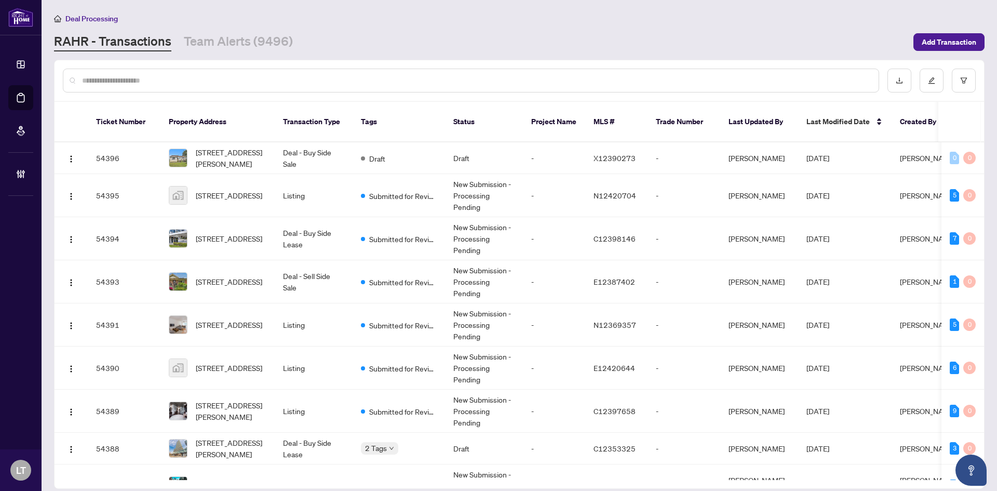
click at [97, 82] on input "text" at bounding box center [476, 80] width 789 height 11
paste input "**********"
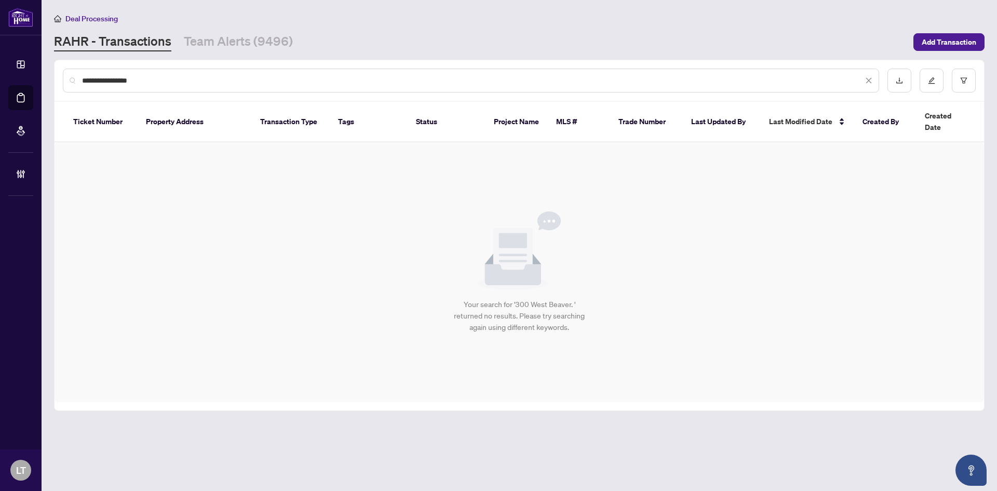
click at [180, 77] on input "**********" at bounding box center [472, 80] width 781 height 11
type input "**********"
